Goal: Information Seeking & Learning: Learn about a topic

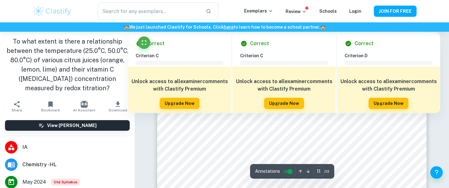
scroll to position [4174, 0]
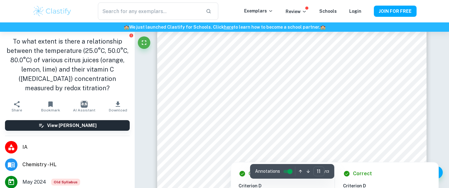
click at [281, 118] on div at bounding box center [291, 121] width 231 height 20
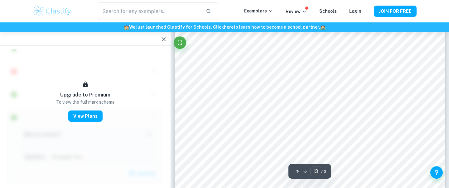
scroll to position [4627, 0]
type input "12"
click at [146, 113] on div "Upgrade to Premium To view the full mark scheme View Plans" at bounding box center [85, 101] width 124 height 41
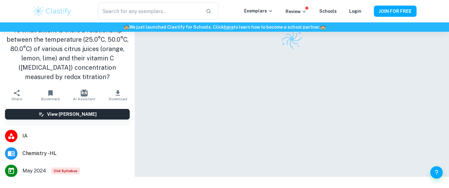
scroll to position [32, 0]
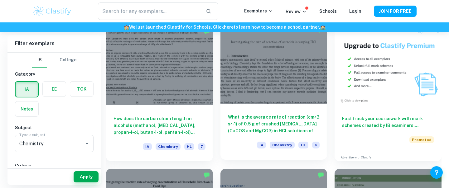
scroll to position [1910, 0]
